Goal: Information Seeking & Learning: Learn about a topic

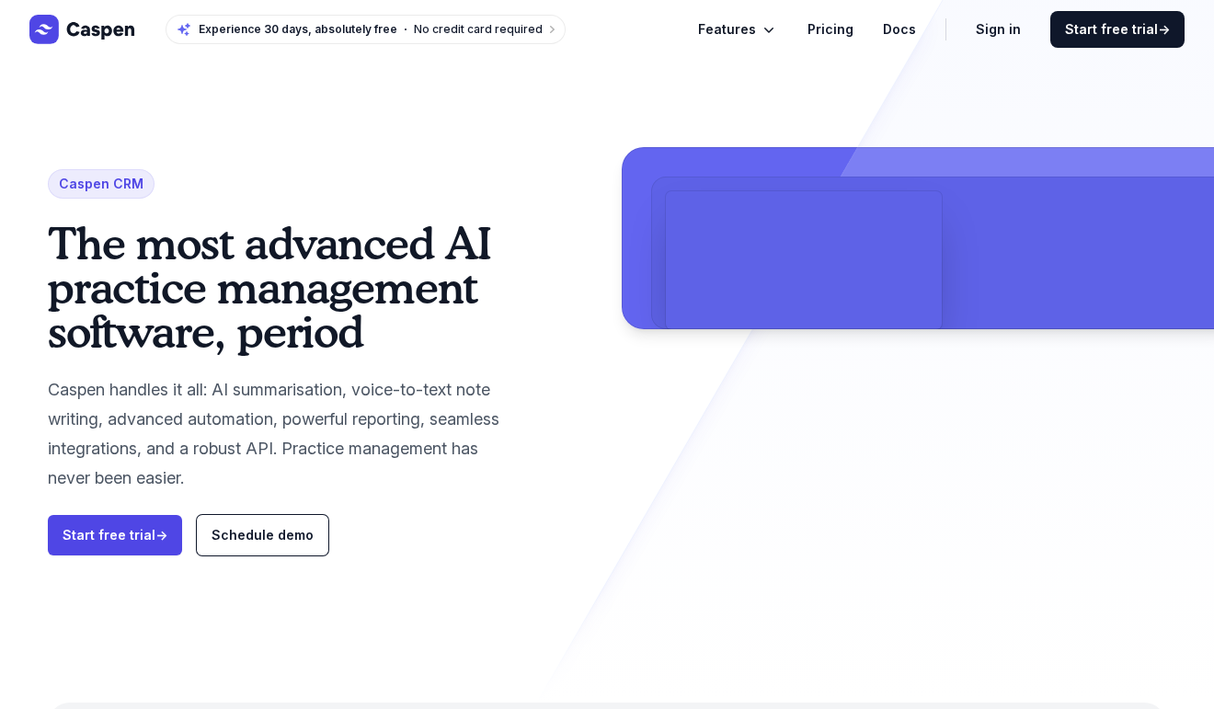
click at [854, 26] on link "Pricing" at bounding box center [831, 29] width 46 height 22
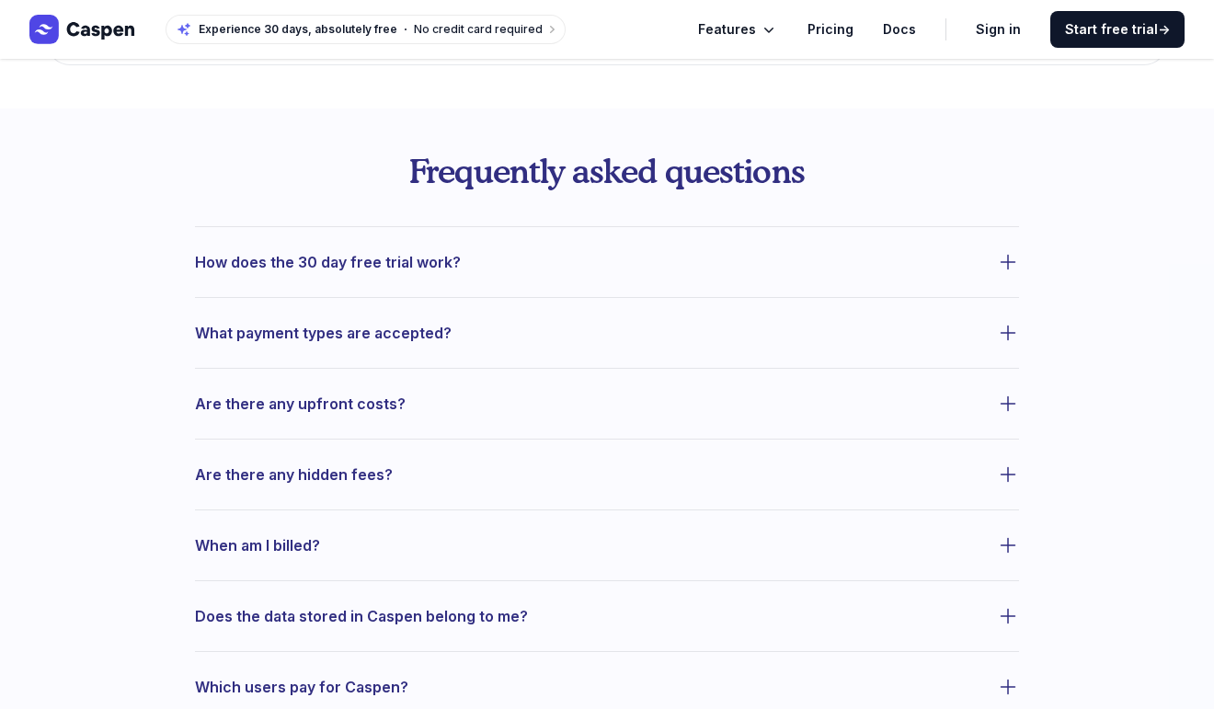
scroll to position [722, 0]
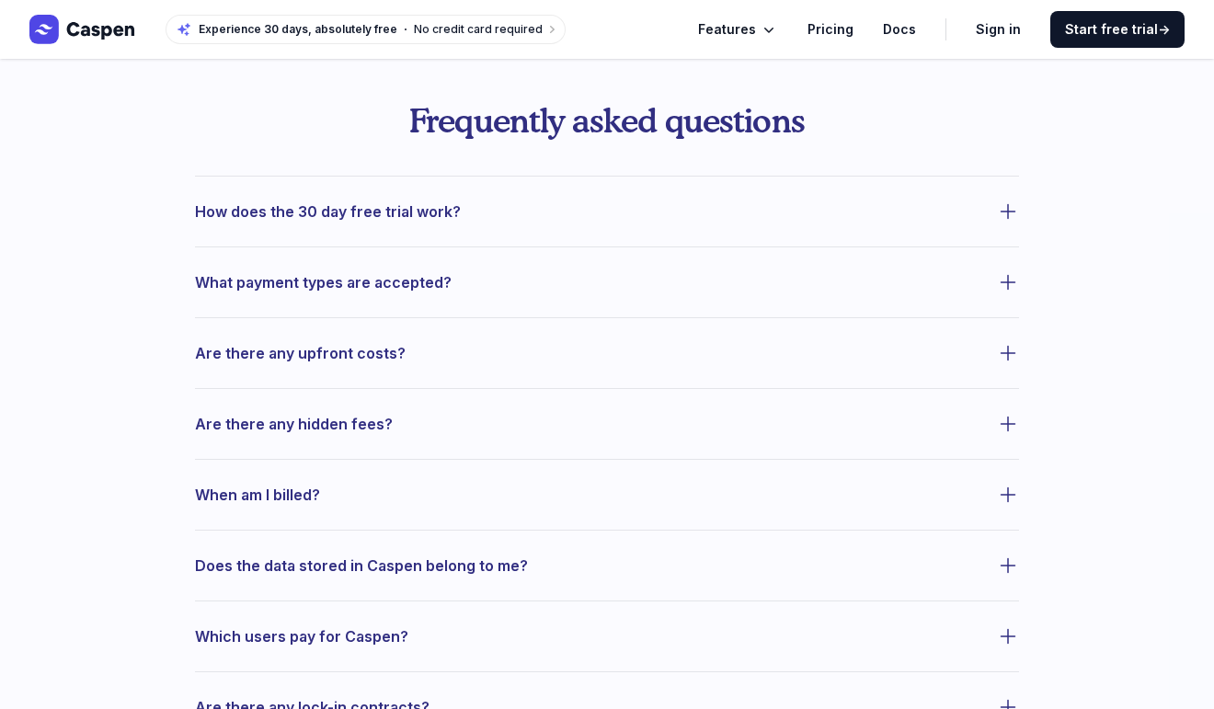
click at [633, 337] on div "Are there any upfront costs?" at bounding box center [607, 341] width 824 height 49
click at [371, 356] on span "Are there any upfront costs?" at bounding box center [300, 353] width 211 height 26
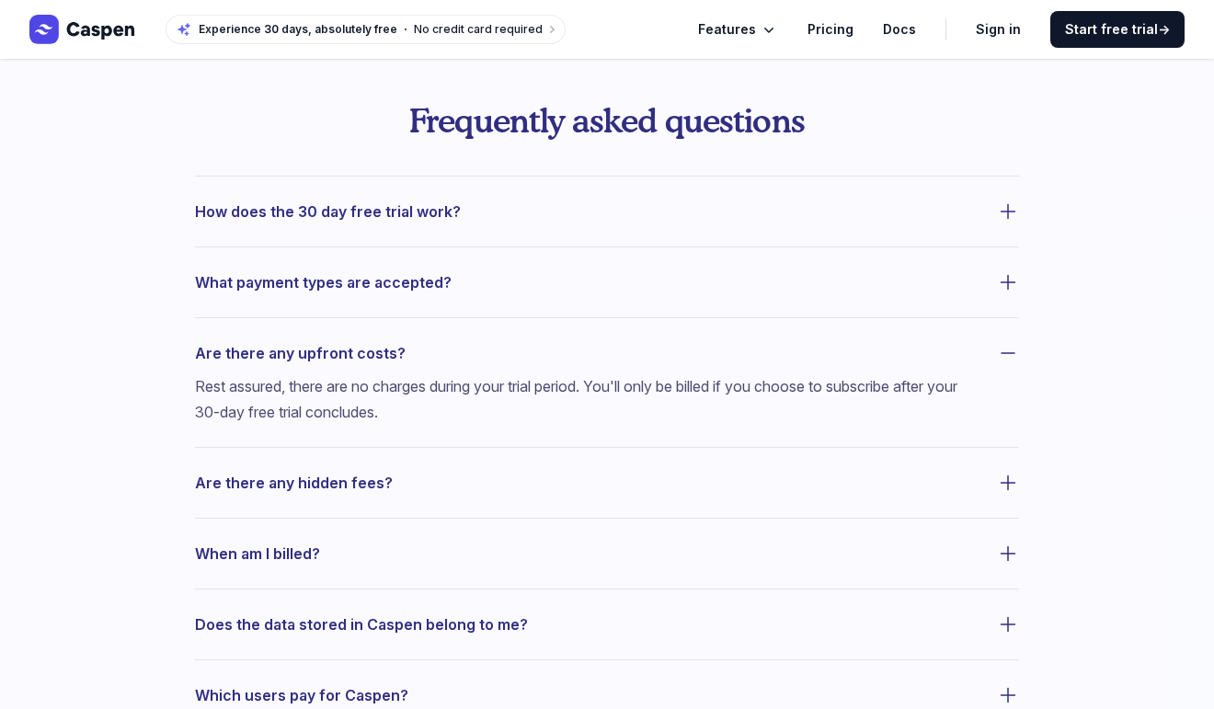
click at [480, 489] on button "Are there any hidden fees?" at bounding box center [607, 483] width 824 height 26
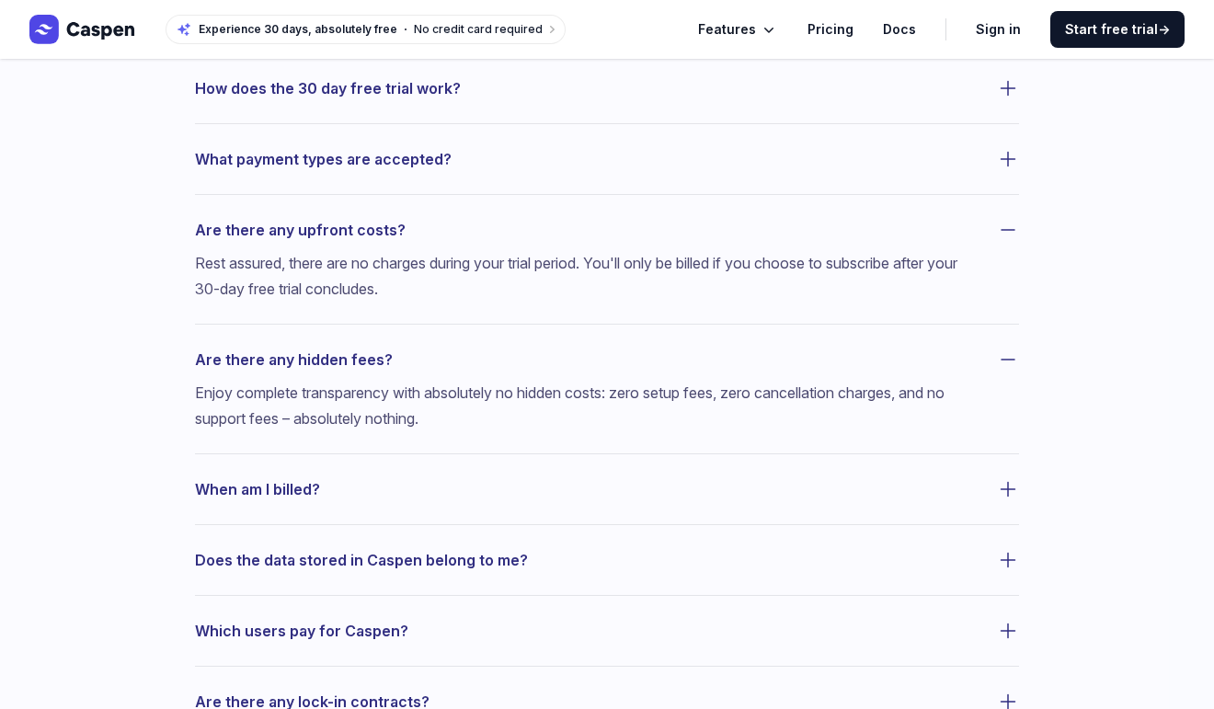
scroll to position [854, 0]
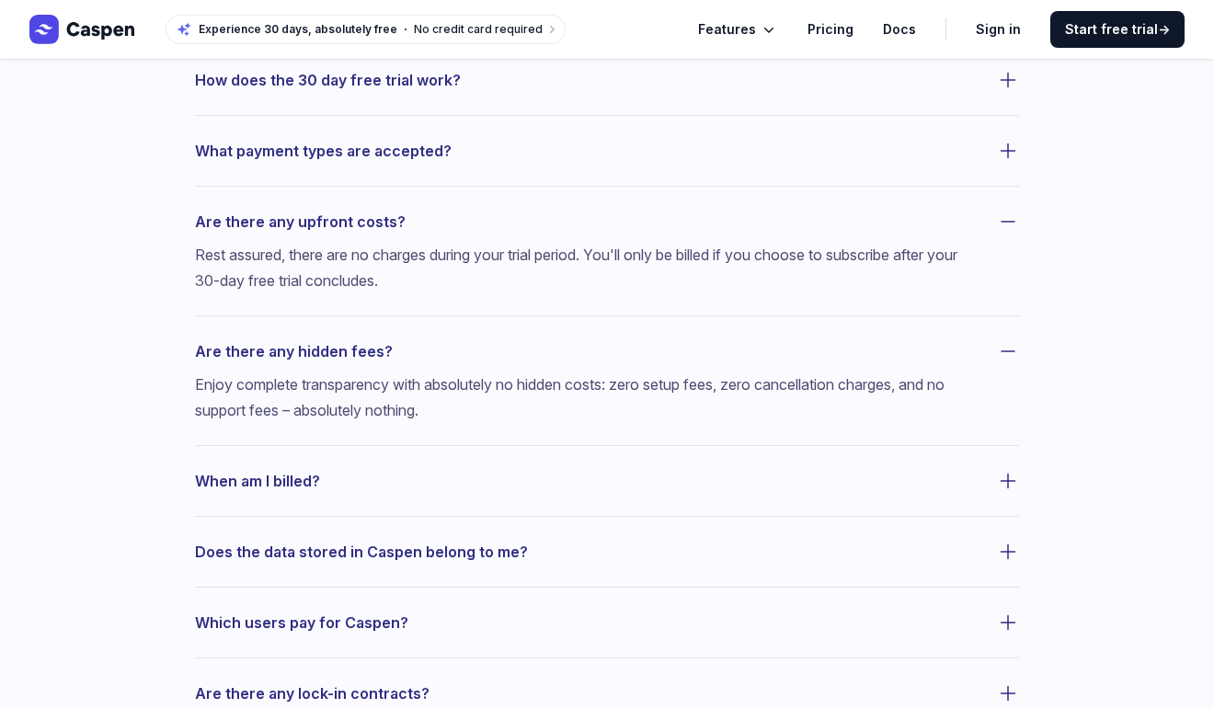
click at [507, 495] on dl "How does the 30 day free trial work? What payment types are accepted? Are there…" at bounding box center [607, 446] width 824 height 804
click at [280, 491] on span "When am I billed?" at bounding box center [257, 481] width 125 height 26
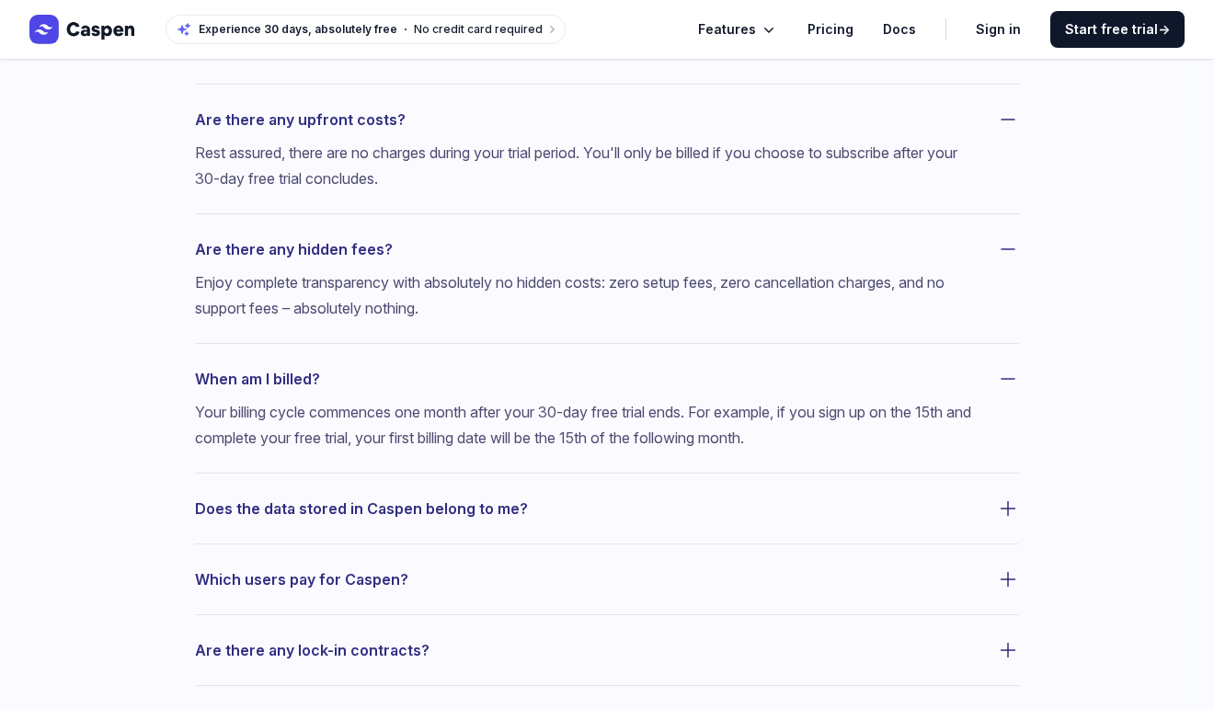
scroll to position [968, 0]
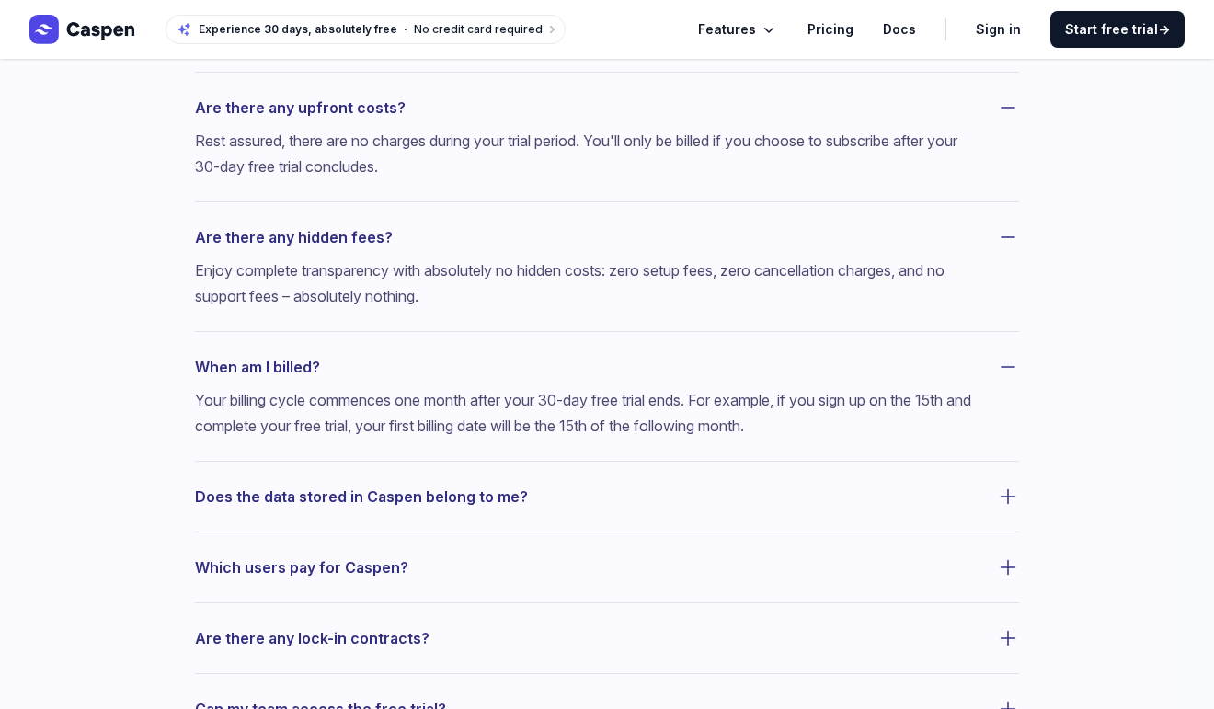
click at [504, 501] on span "Does the data stored in Caspen belong to me?" at bounding box center [361, 497] width 333 height 26
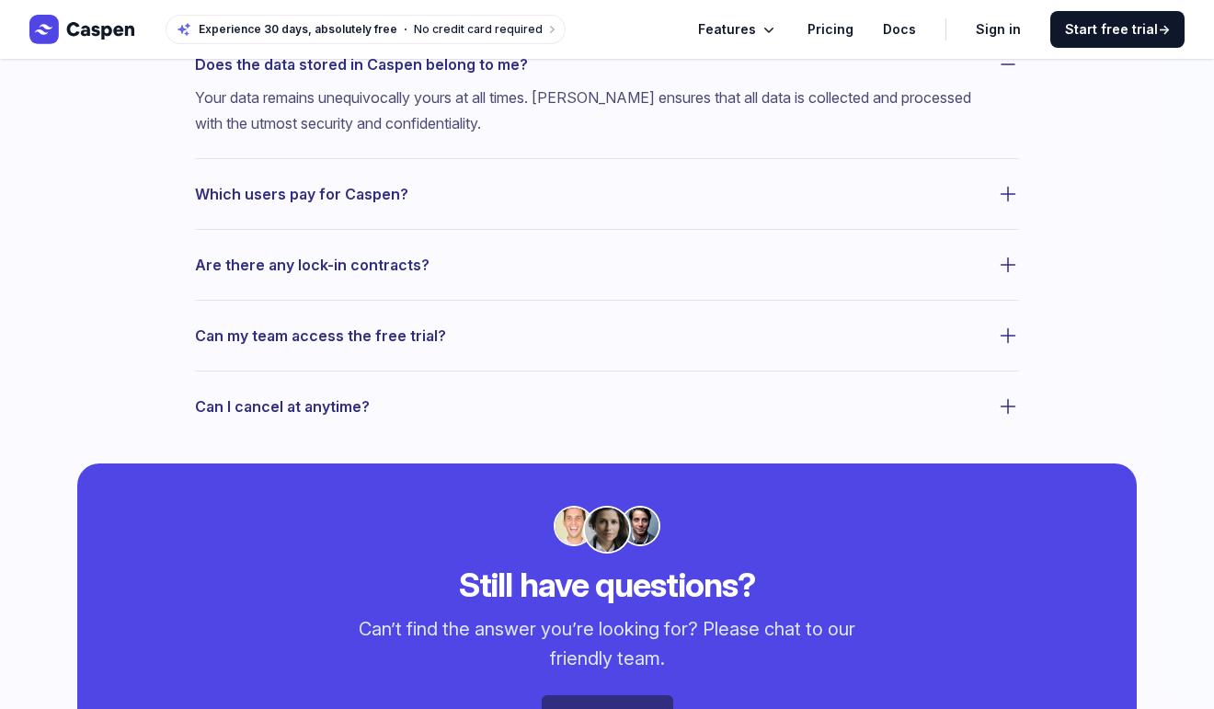
scroll to position [1404, 0]
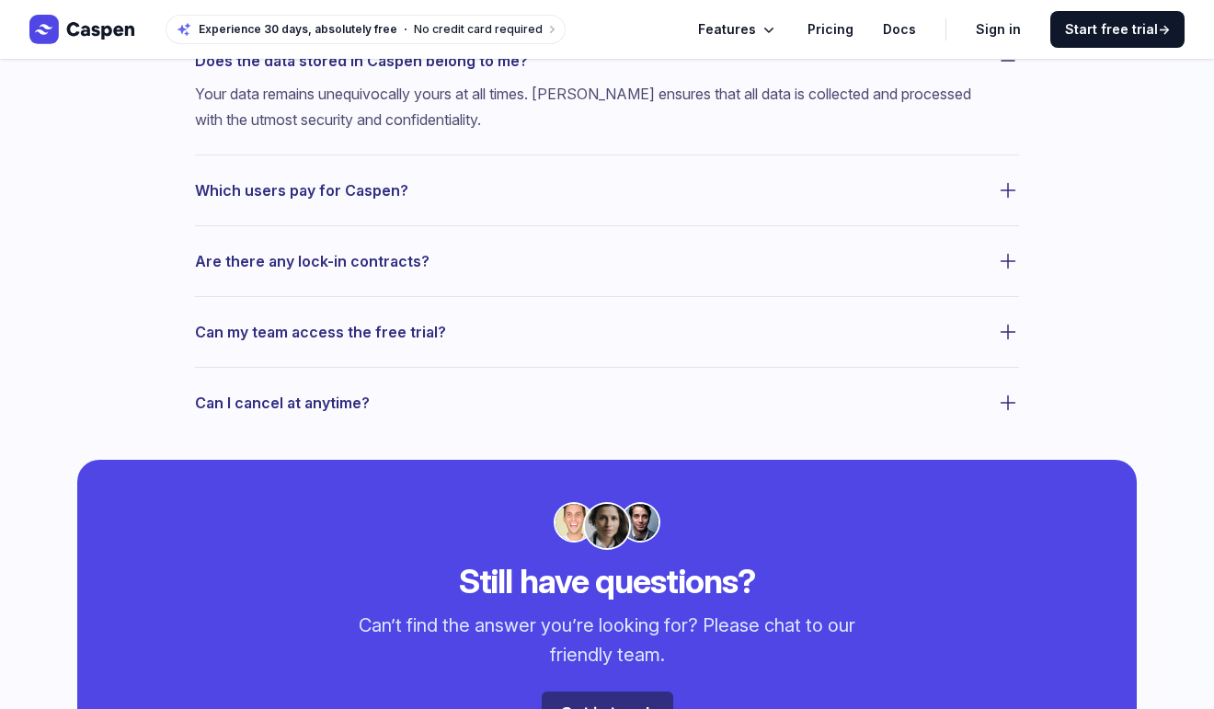
click at [451, 397] on button "Can I cancel at anytime?" at bounding box center [607, 403] width 824 height 26
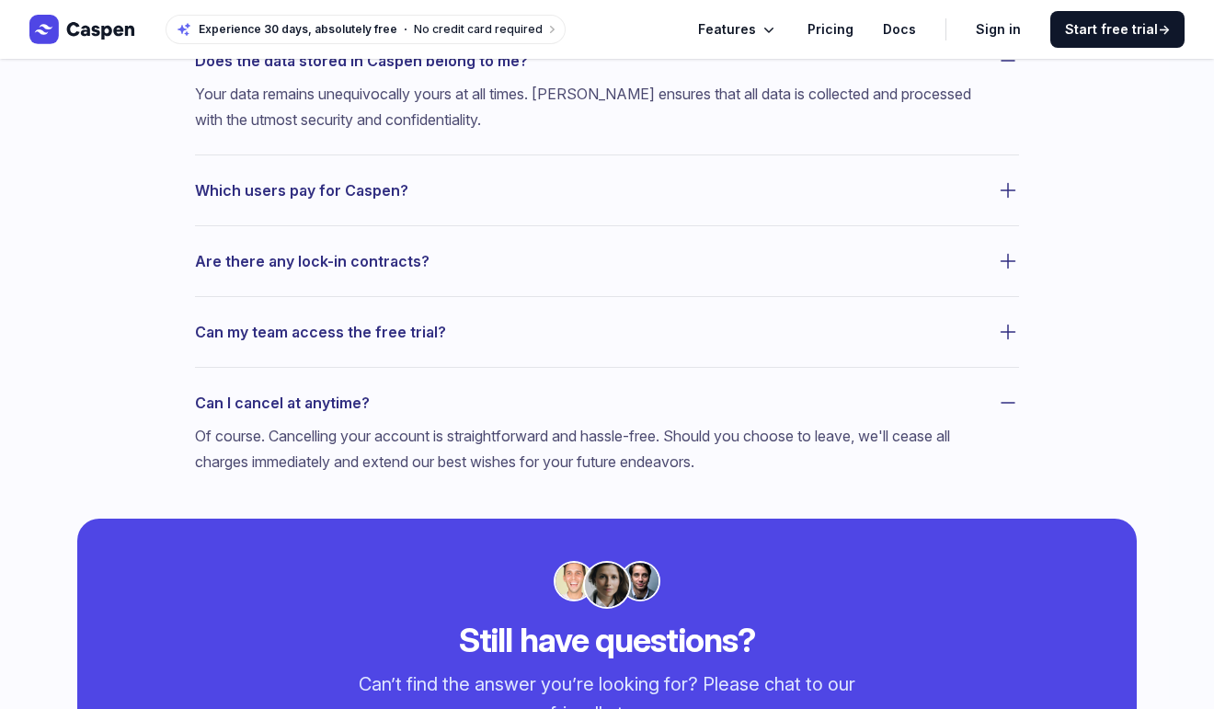
click at [464, 330] on button "Can my team access the free trial?" at bounding box center [607, 332] width 824 height 26
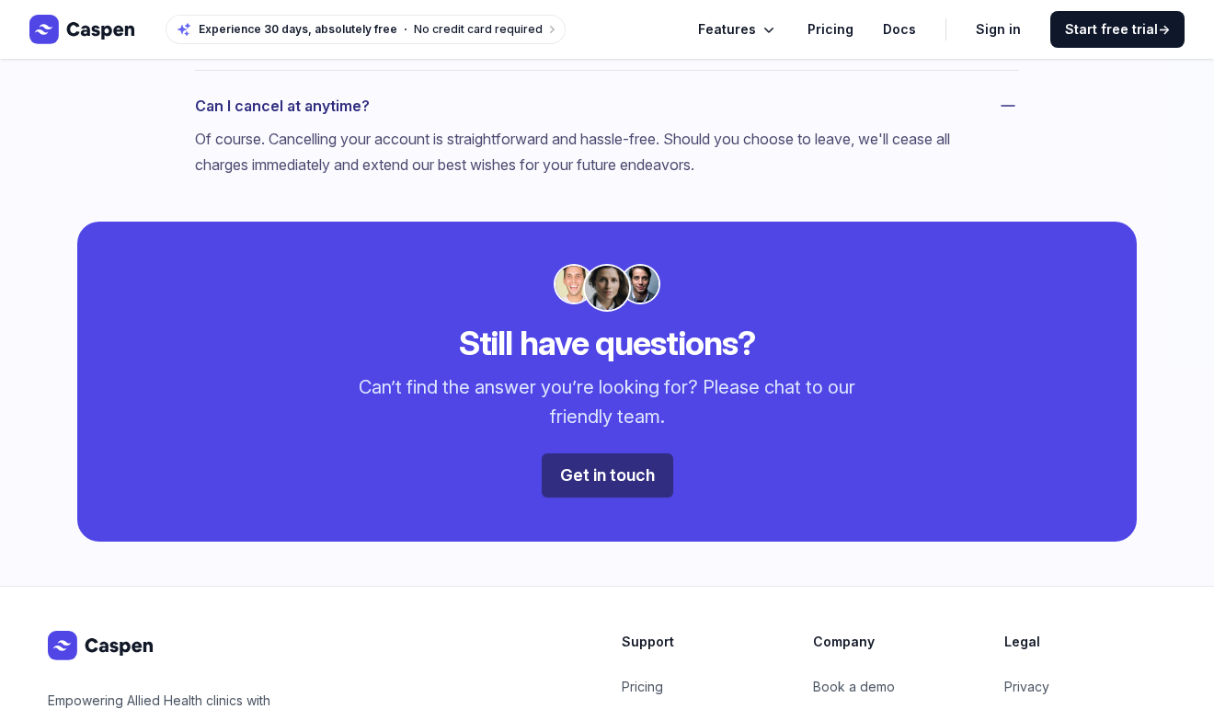
scroll to position [1737, 0]
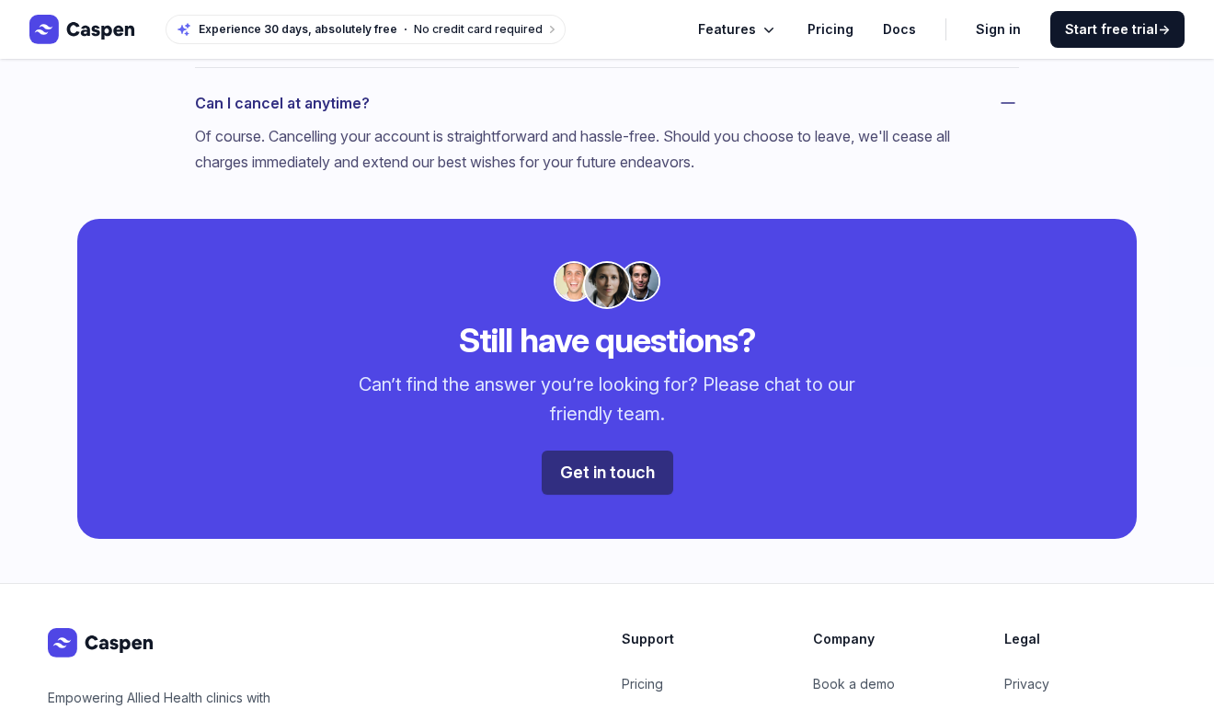
click at [637, 269] on img at bounding box center [640, 281] width 37 height 37
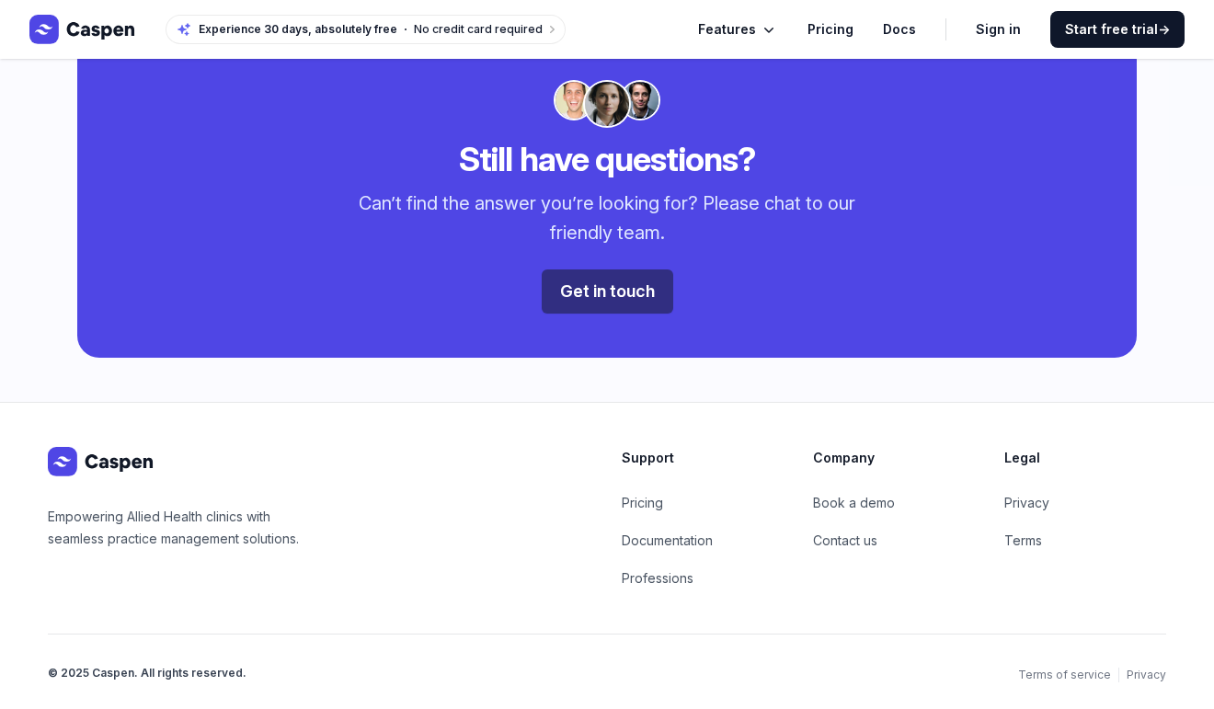
scroll to position [1919, 0]
click at [636, 504] on link "Pricing" at bounding box center [642, 502] width 41 height 16
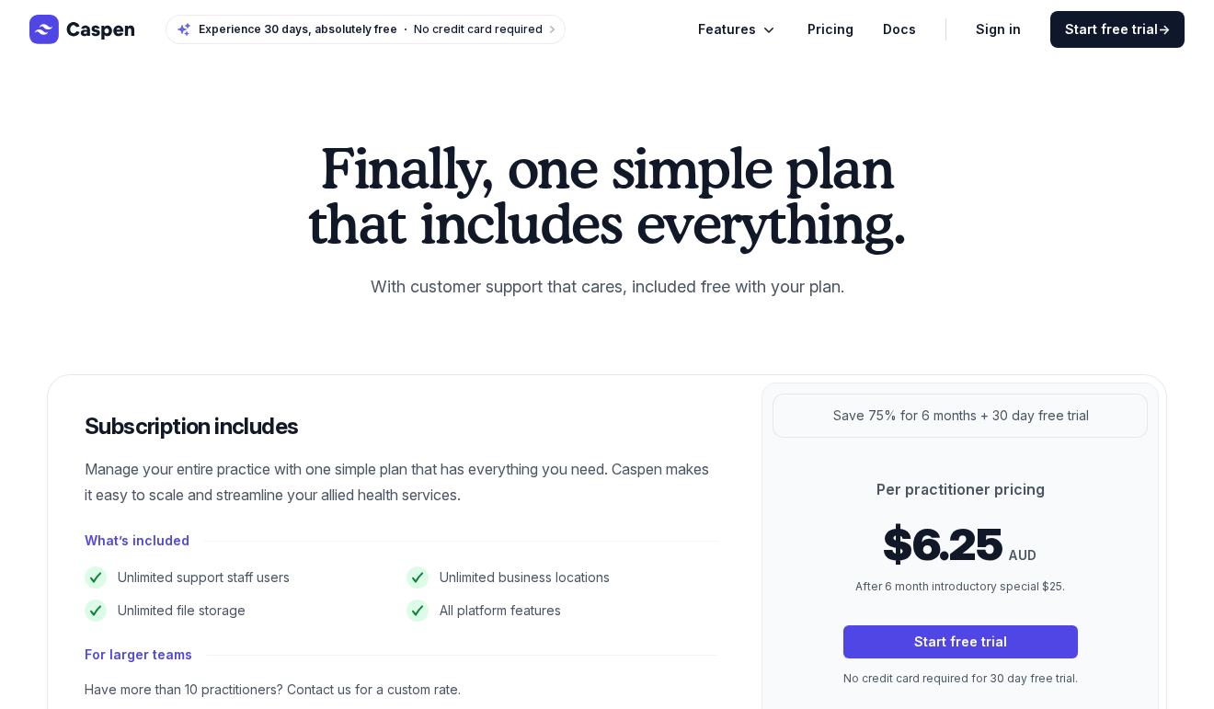
click at [742, 27] on span "Features" at bounding box center [727, 29] width 58 height 22
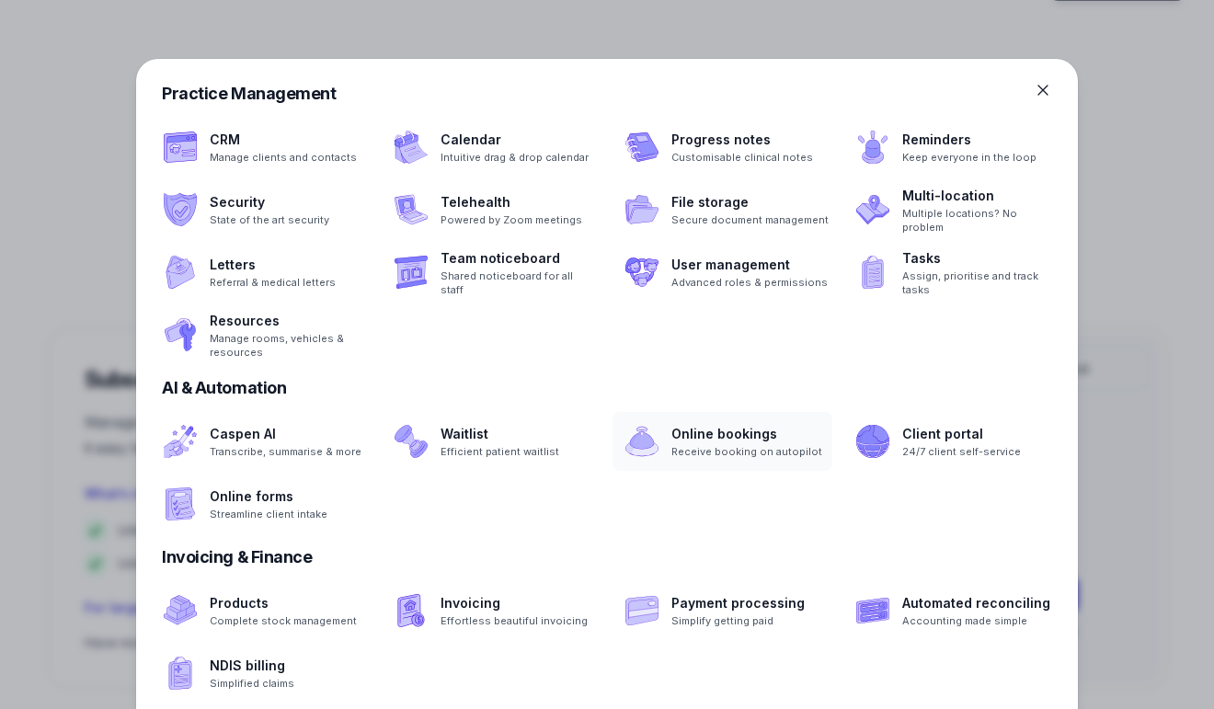
scroll to position [52, 0]
click at [526, 448] on span at bounding box center [492, 441] width 220 height 59
